Goal: Download file/media

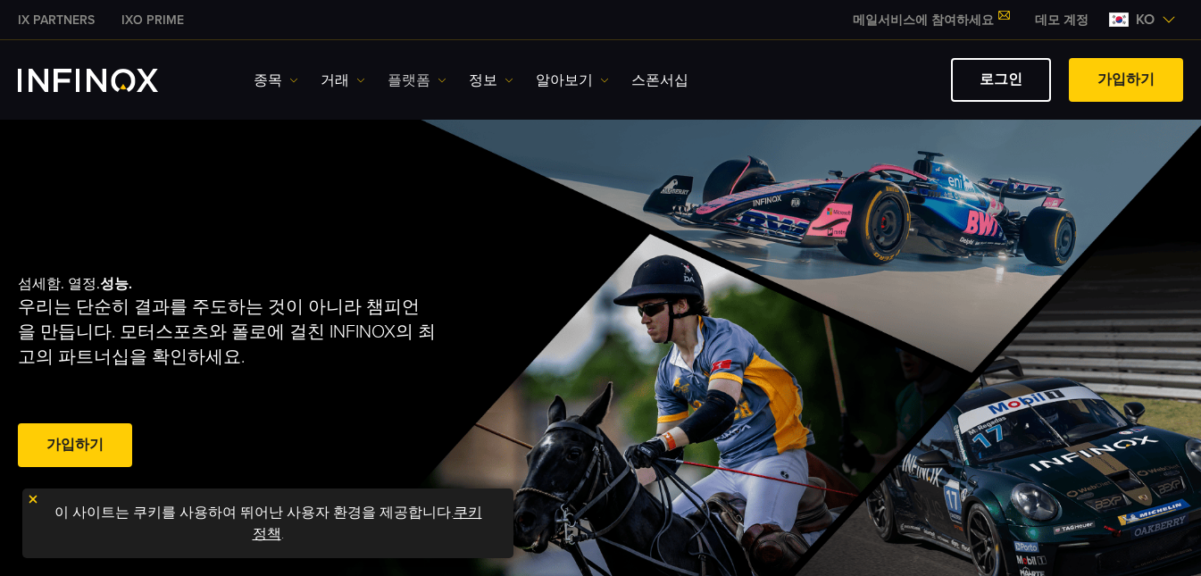
click at [399, 78] on link "플랫폼" at bounding box center [417, 80] width 59 height 21
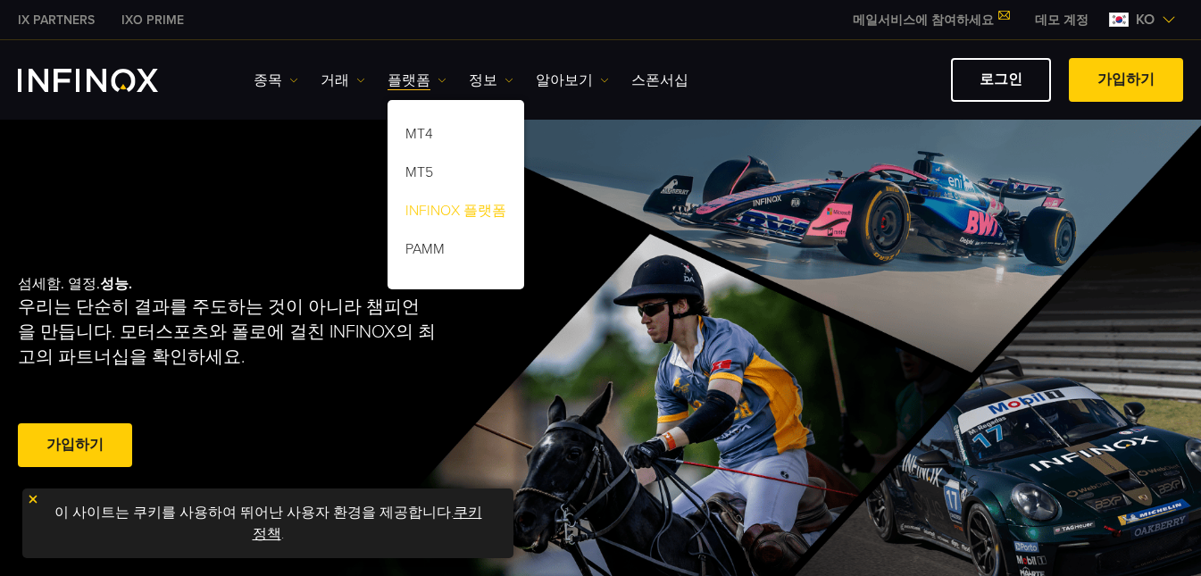
click at [400, 195] on link "INFINOX 플랫폼" at bounding box center [456, 214] width 137 height 38
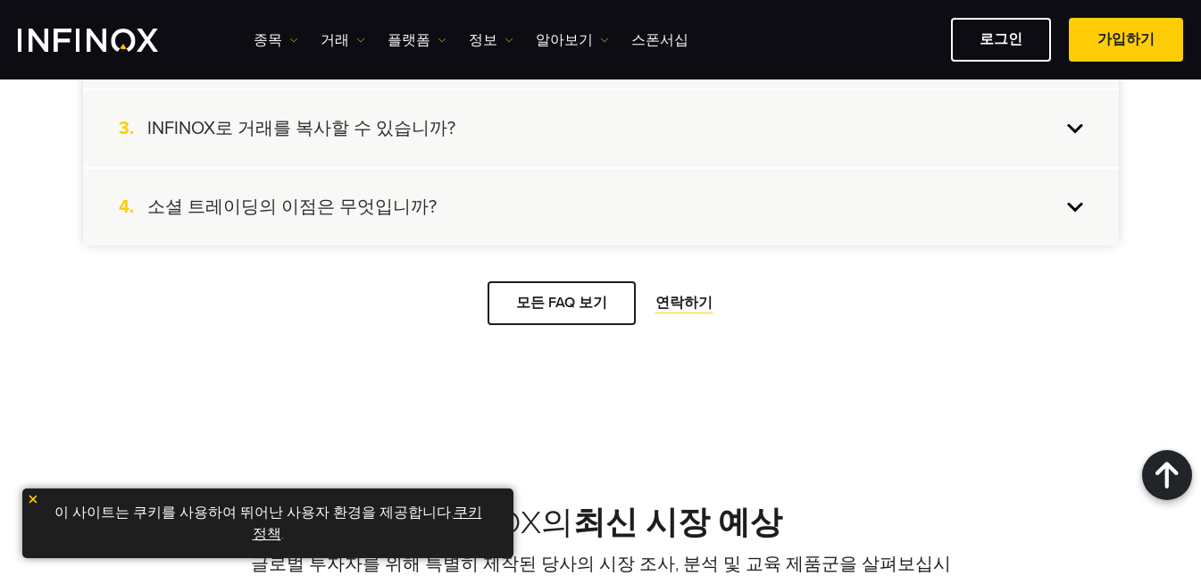
scroll to position [3572, 0]
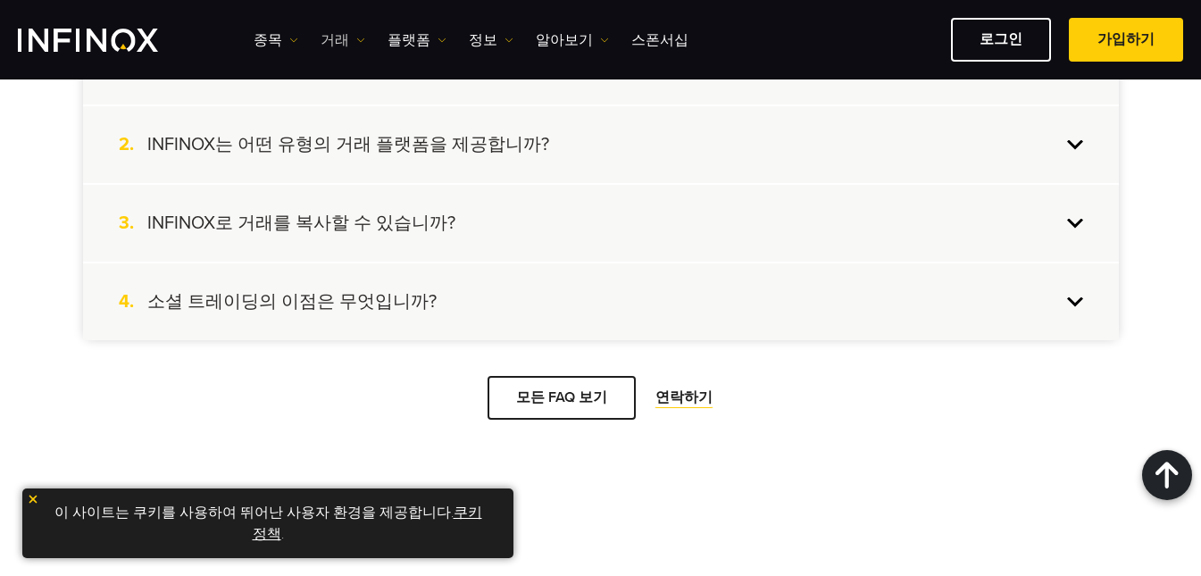
click at [342, 43] on link "거래" at bounding box center [343, 39] width 45 height 21
click at [403, 38] on link "플랫폼" at bounding box center [417, 39] width 59 height 21
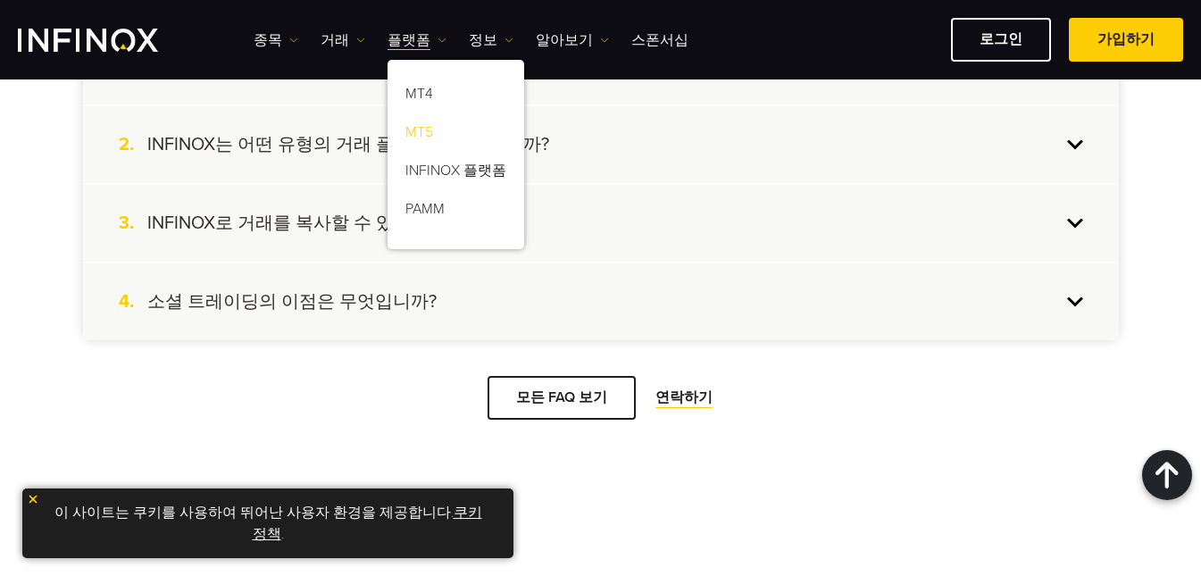
click at [411, 142] on link "MT5" at bounding box center [456, 135] width 137 height 38
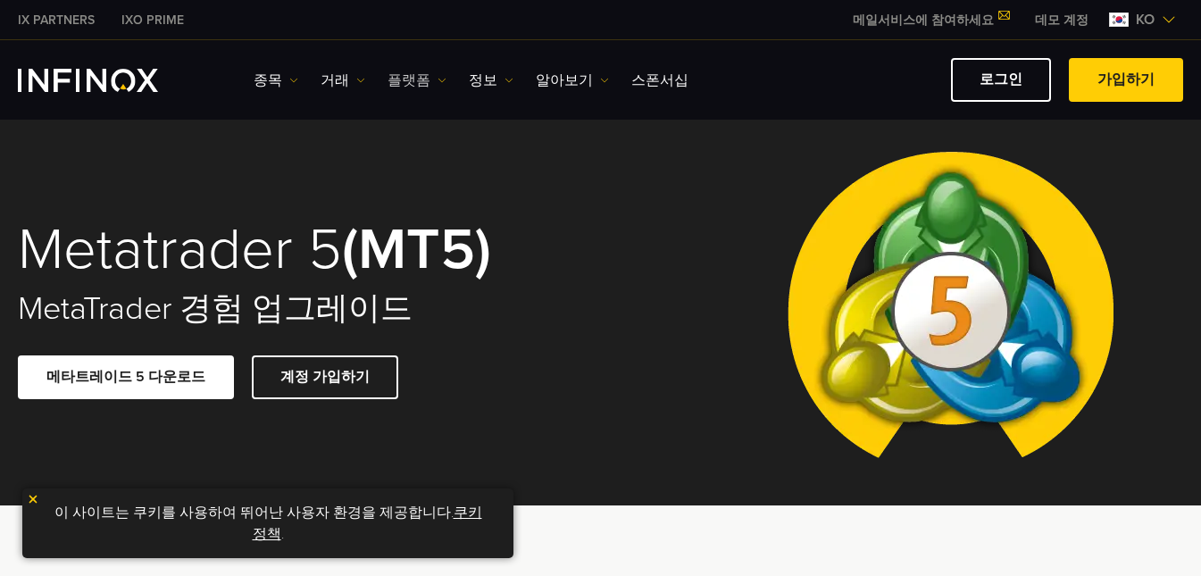
click at [389, 79] on link "플랫폼" at bounding box center [417, 80] width 59 height 21
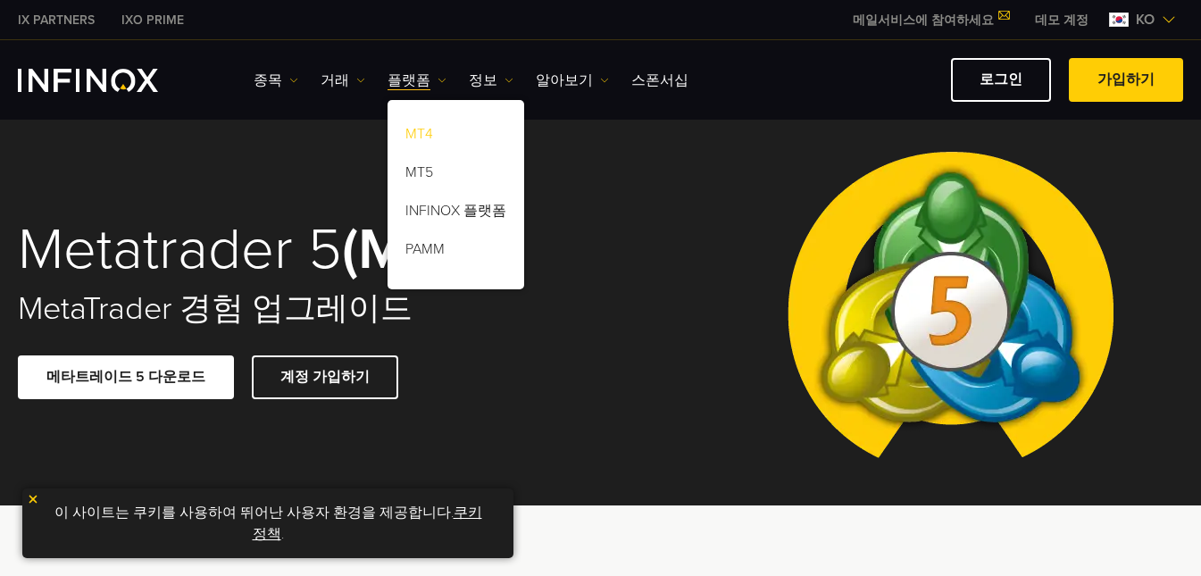
click at [411, 140] on link "MT4" at bounding box center [456, 137] width 137 height 38
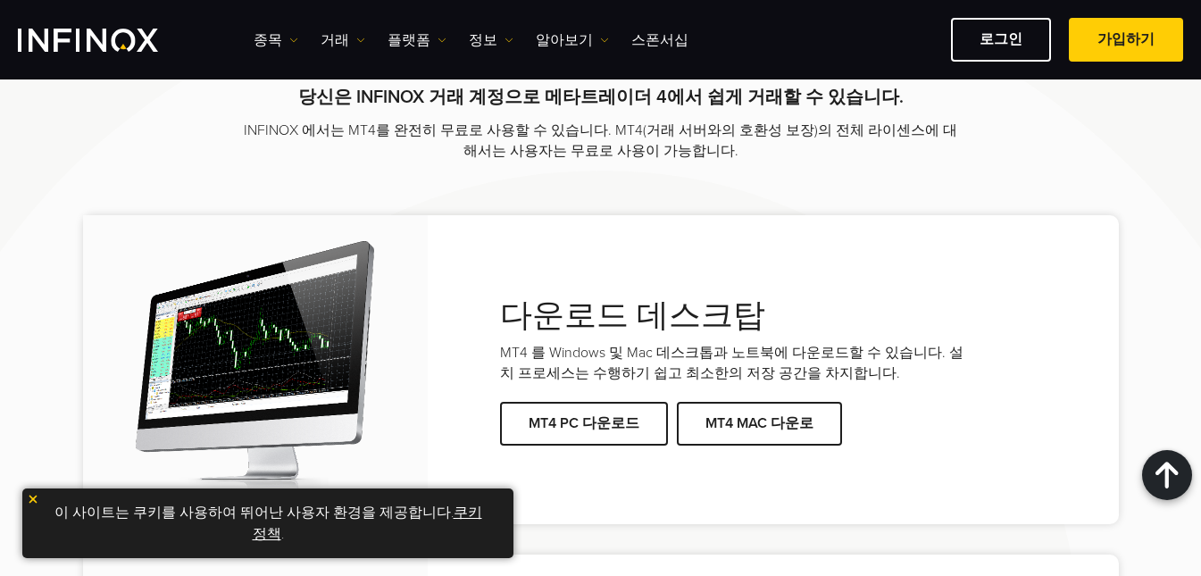
scroll to position [3483, 0]
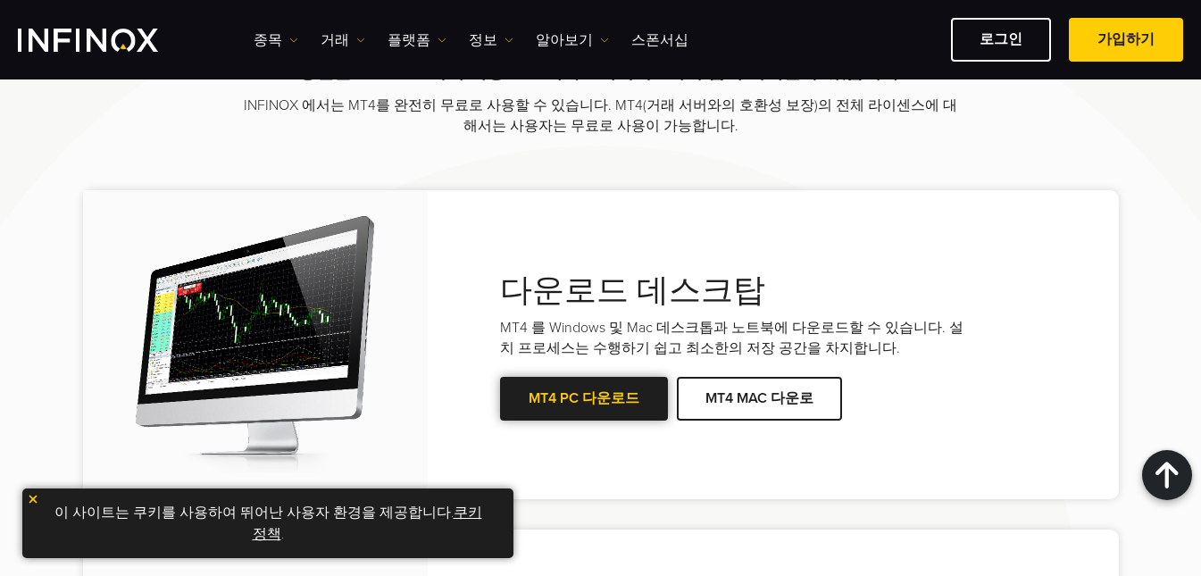
click at [567, 389] on link "MT4 PC 다운로드" at bounding box center [584, 399] width 168 height 44
